Goal: Task Accomplishment & Management: Manage account settings

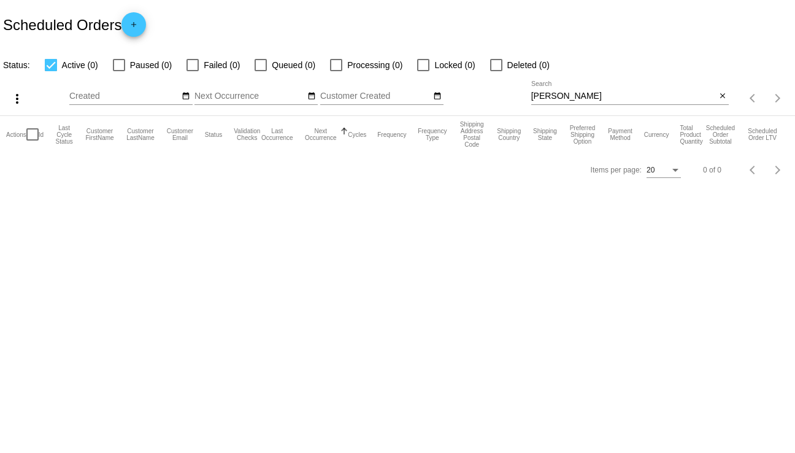
click at [568, 92] on input "Tim" at bounding box center [623, 96] width 185 height 10
type input "T"
type input "[PERSON_NAME]"
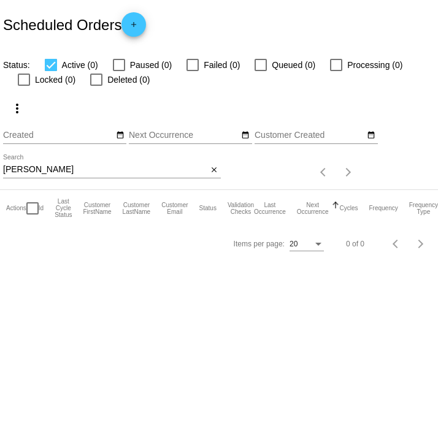
click at [27, 162] on div "[PERSON_NAME] Search" at bounding box center [105, 167] width 205 height 24
click at [31, 167] on input "[PERSON_NAME]" at bounding box center [105, 170] width 205 height 10
click at [26, 167] on input "Kelly Austin" at bounding box center [105, 170] width 205 height 10
click at [28, 167] on input "Kelly Austin" at bounding box center [105, 170] width 205 height 10
click at [151, 171] on input "Austin" at bounding box center [105, 170] width 205 height 10
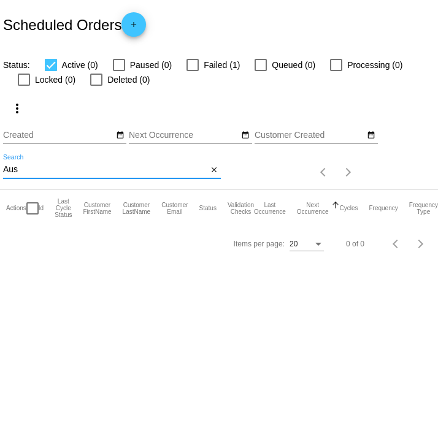
type input "Au"
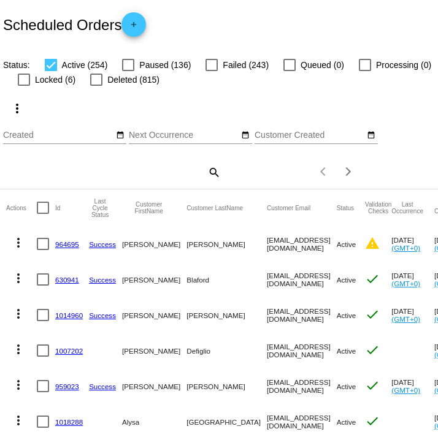
click at [210, 169] on mat-icon "search" at bounding box center [213, 172] width 15 height 19
click at [210, 169] on input "Search" at bounding box center [112, 170] width 218 height 10
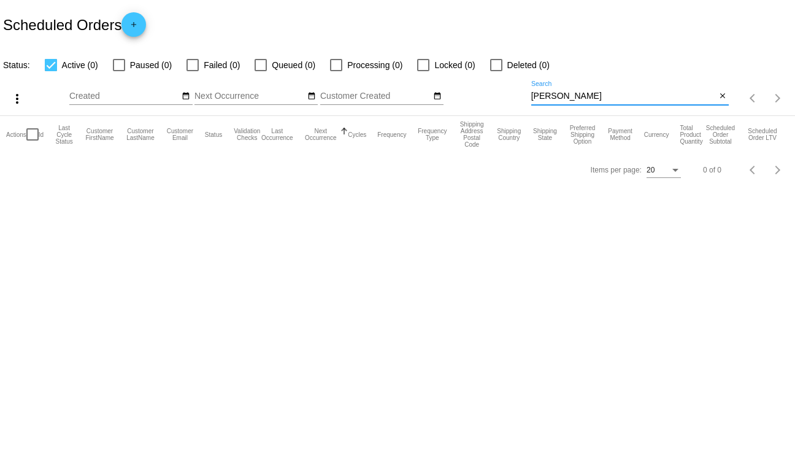
click at [582, 95] on input "Kelly Austin" at bounding box center [623, 96] width 185 height 10
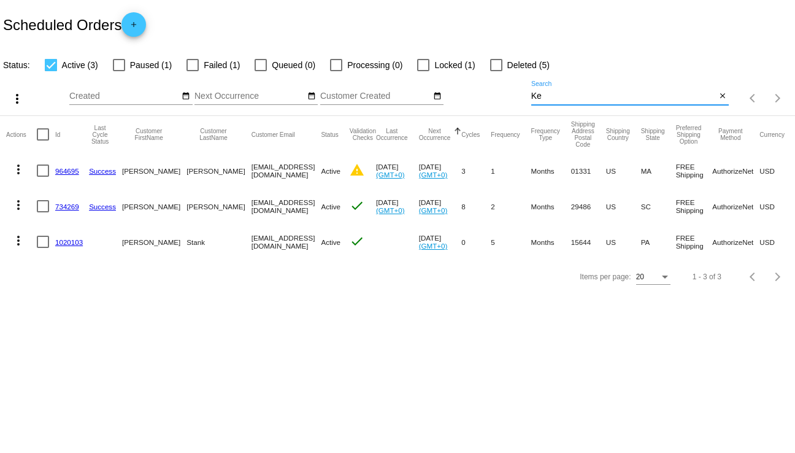
type input "K"
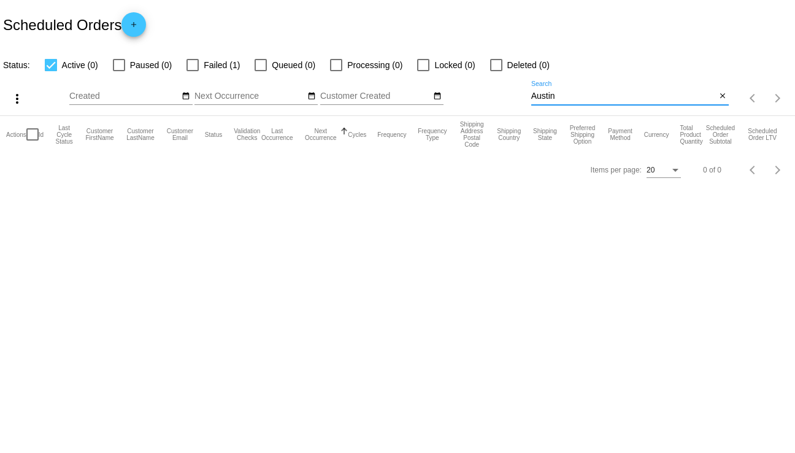
click at [579, 97] on input "Austin" at bounding box center [623, 96] width 185 height 10
type input "A"
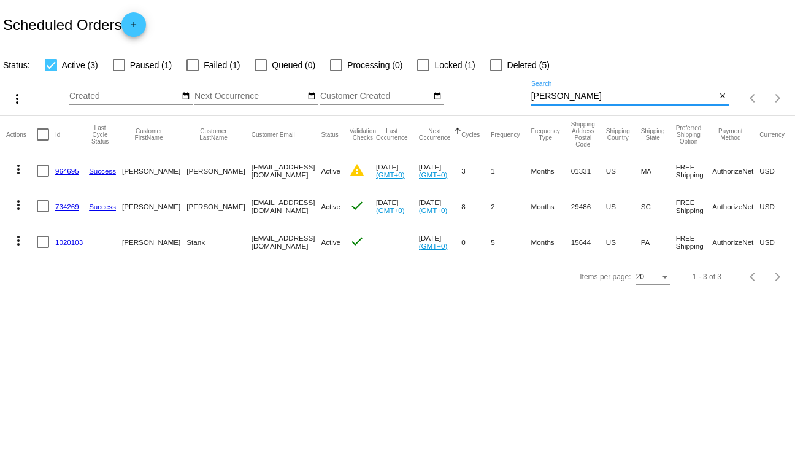
type input "[PERSON_NAME]"
click at [201, 69] on label "Failed (1)" at bounding box center [212, 65] width 53 height 15
click at [193, 71] on input "Failed (1)" at bounding box center [192, 71] width 1 height 1
checkbox input "true"
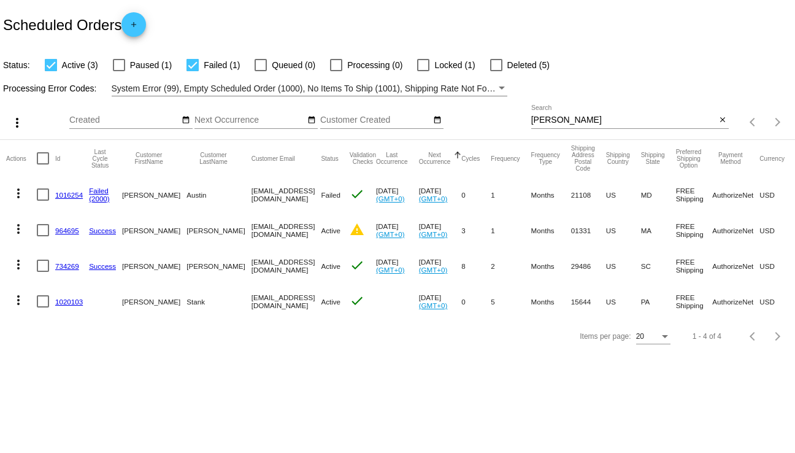
click at [64, 193] on link "1016254" at bounding box center [69, 195] width 28 height 8
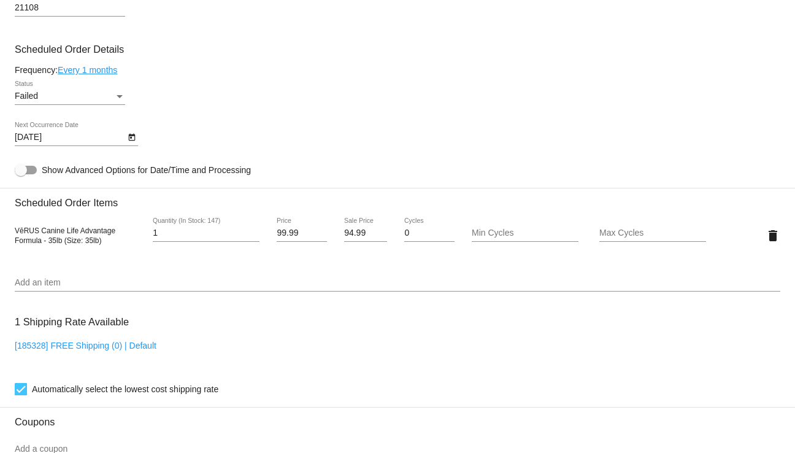
scroll to position [636, 0]
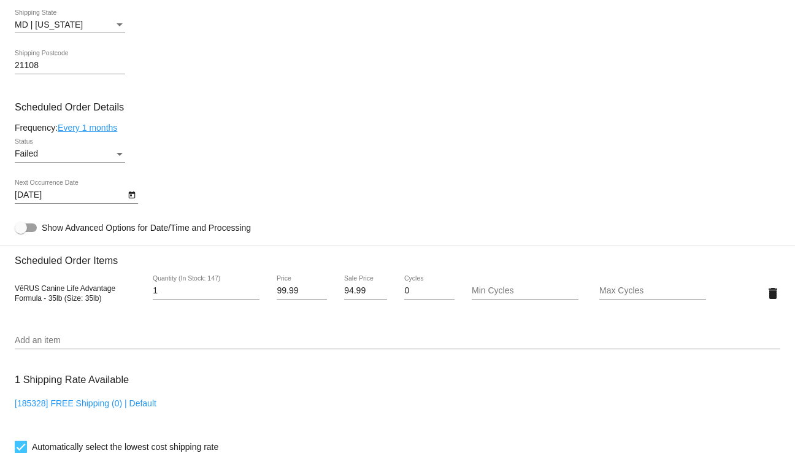
click at [130, 201] on icon "Open calendar" at bounding box center [132, 195] width 9 height 15
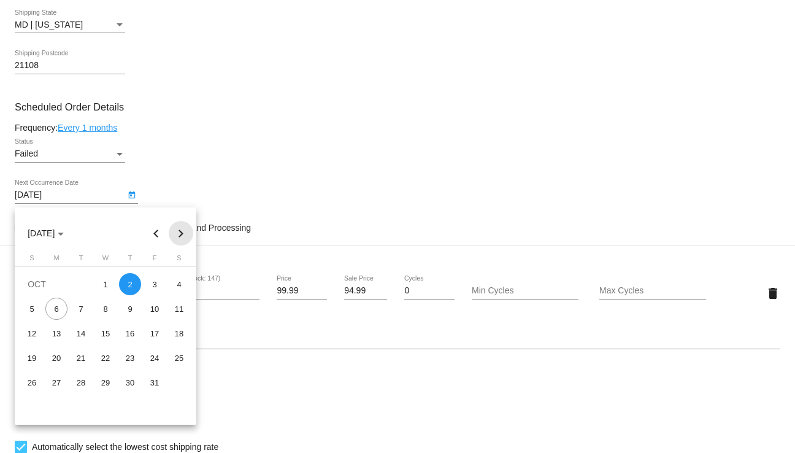
click at [181, 229] on button "Next month" at bounding box center [181, 233] width 25 height 25
click at [57, 309] on div "1" at bounding box center [56, 309] width 22 height 22
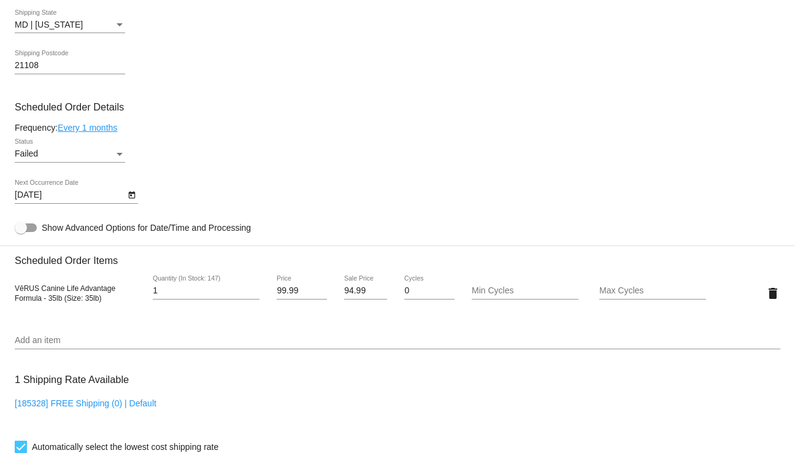
click at [86, 129] on link "Every 1 months" at bounding box center [88, 128] width 60 height 10
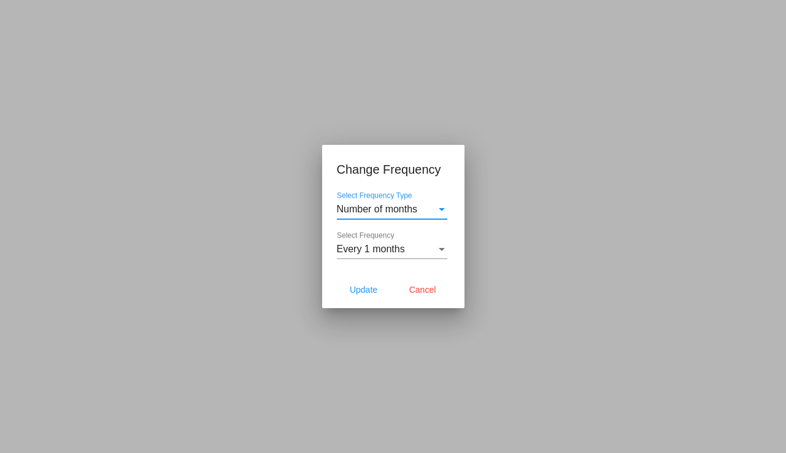
click at [415, 252] on div "Every 1 months" at bounding box center [386, 249] width 99 height 11
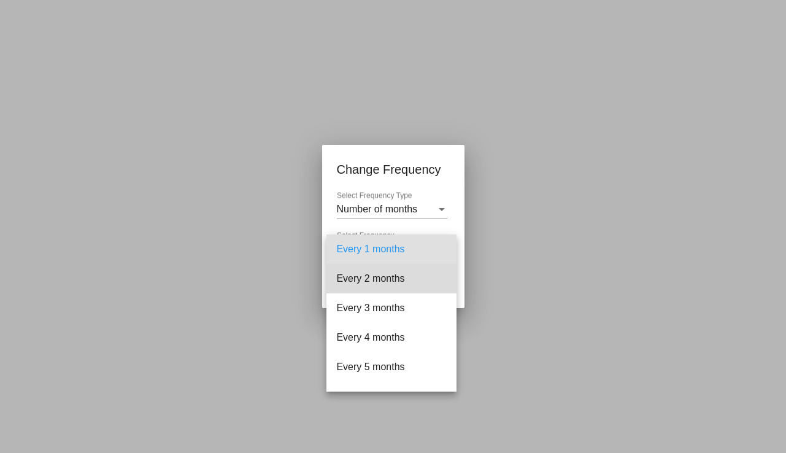
click at [391, 278] on span "Every 2 months" at bounding box center [391, 278] width 110 height 29
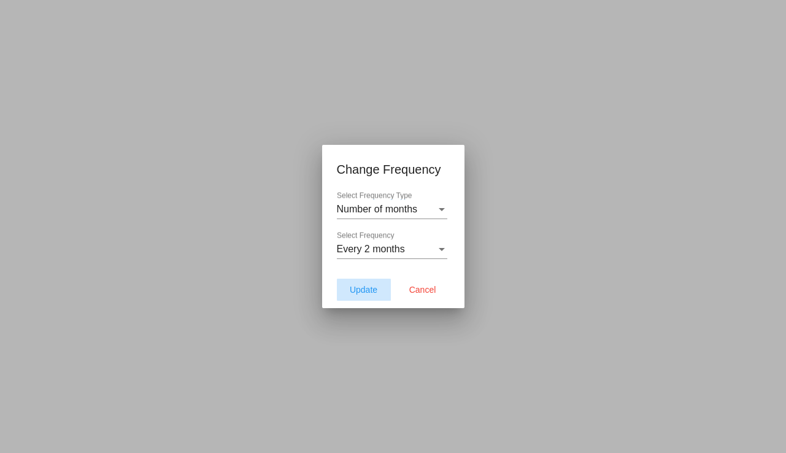
click at [368, 293] on span "Update" at bounding box center [364, 290] width 28 height 10
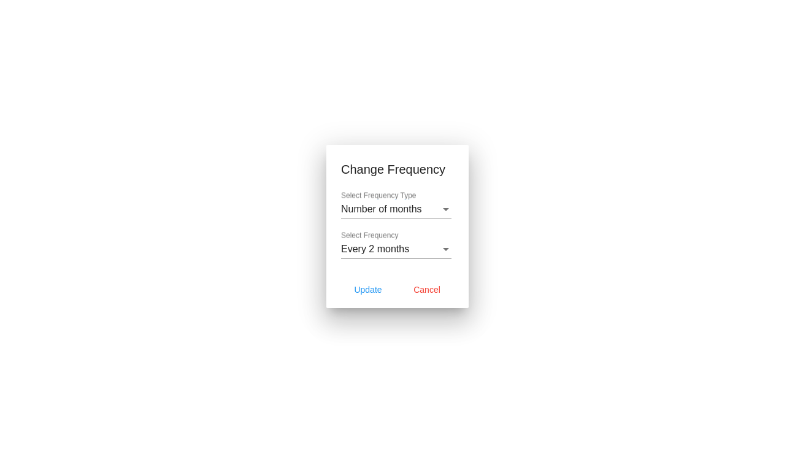
type input "12/5/2025"
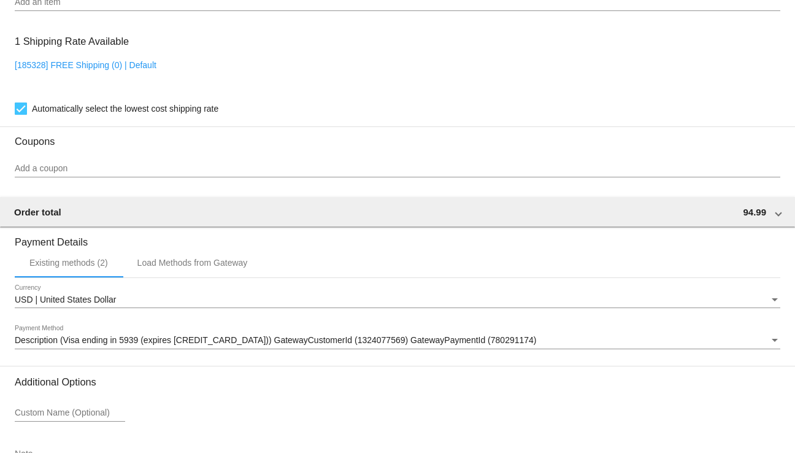
scroll to position [1066, 0]
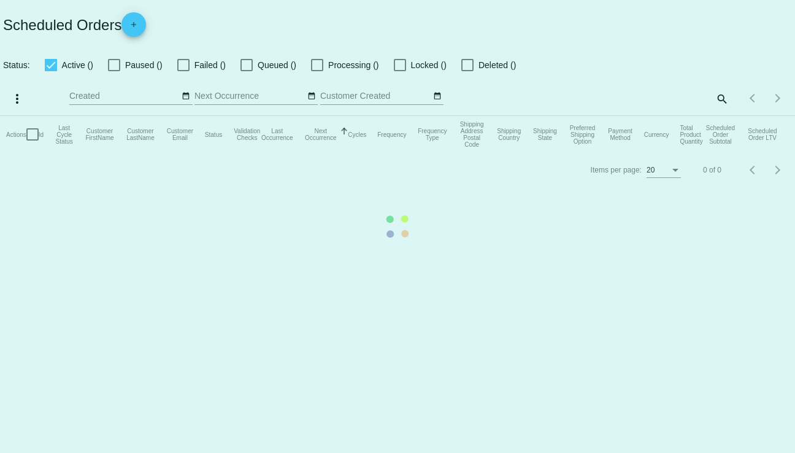
checkbox input "true"
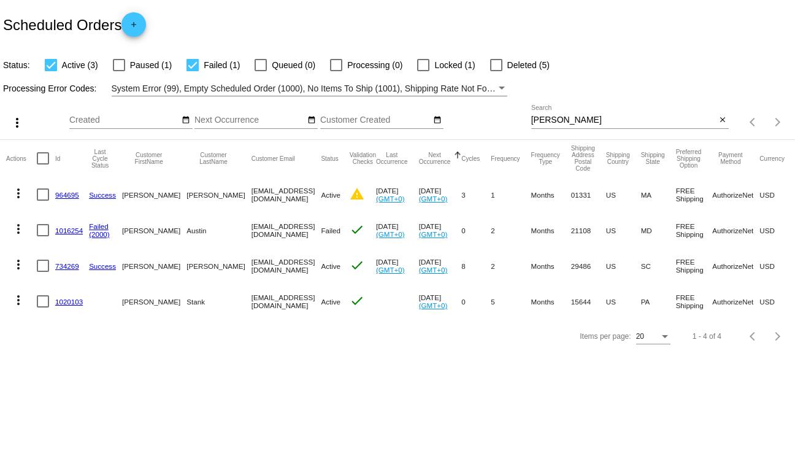
click at [18, 226] on mat-icon "more_vert" at bounding box center [18, 228] width 15 height 15
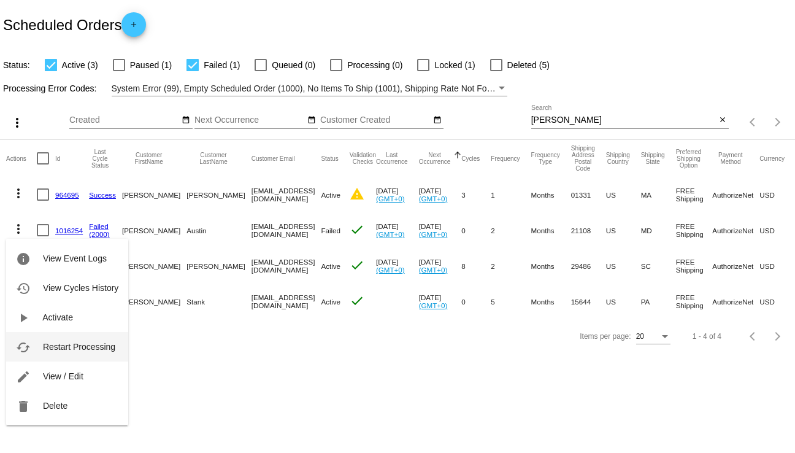
click at [75, 344] on span "Restart Processing" at bounding box center [79, 347] width 72 height 10
